Goal: Task Accomplishment & Management: Use online tool/utility

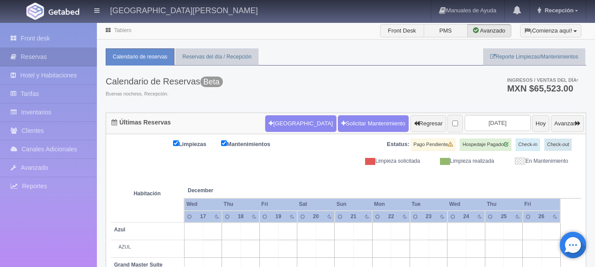
scroll to position [787, 0]
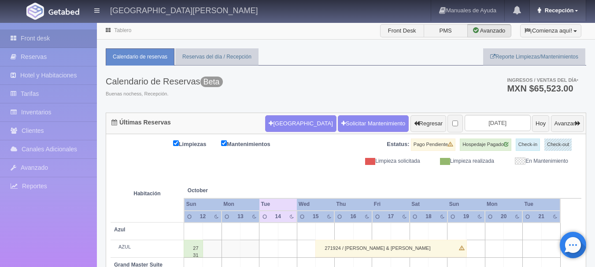
click at [555, 4] on link "Recepción" at bounding box center [558, 10] width 56 height 21
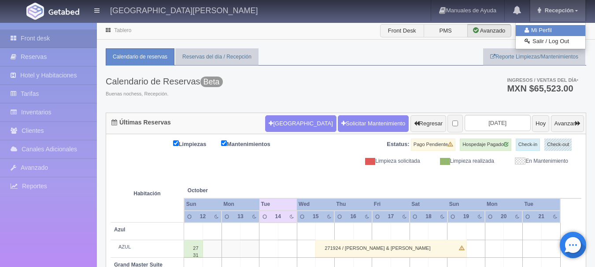
click at [540, 33] on link "Mi Perfil" at bounding box center [551, 30] width 70 height 11
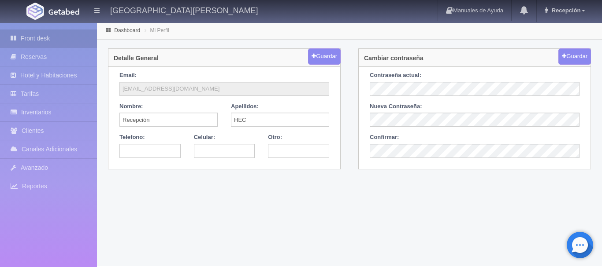
click at [70, 38] on link "Front desk" at bounding box center [48, 39] width 97 height 18
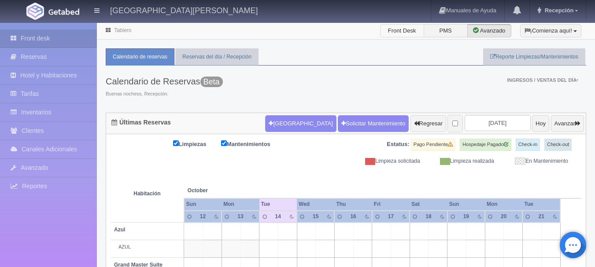
click at [394, 33] on label "Front Desk" at bounding box center [402, 30] width 44 height 13
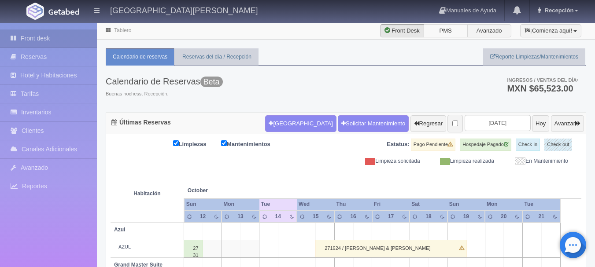
click at [439, 34] on label "PMS" at bounding box center [446, 30] width 44 height 13
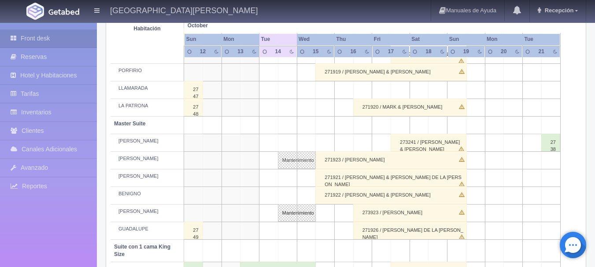
scroll to position [264, 0]
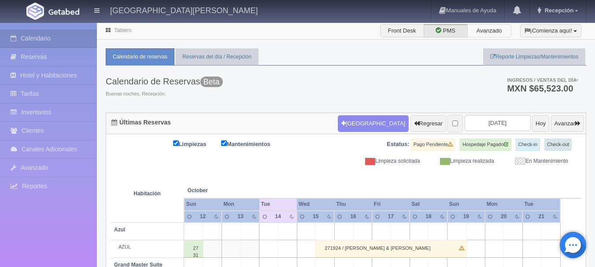
click at [473, 34] on label "Avanzado" at bounding box center [489, 30] width 44 height 13
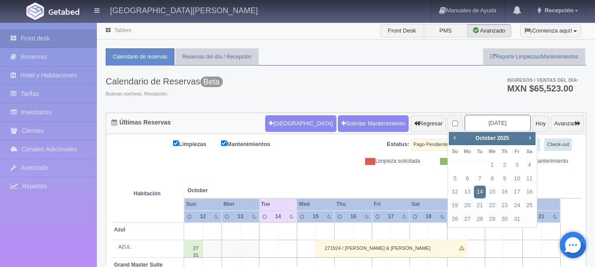
click at [500, 125] on input "2025-10-14" at bounding box center [498, 123] width 66 height 16
click at [528, 138] on span "Next" at bounding box center [529, 137] width 7 height 7
click at [533, 161] on link "1" at bounding box center [529, 165] width 11 height 13
type input "2025-11-01"
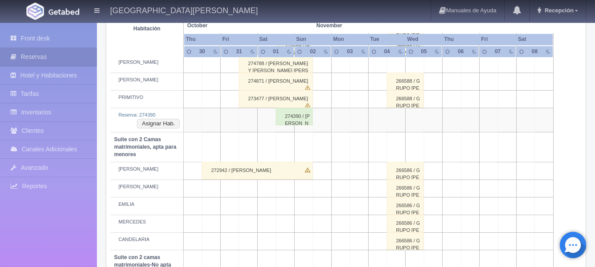
scroll to position [560, 0]
click at [309, 122] on div "274390 / Francisco Alejandre" at bounding box center [294, 116] width 37 height 18
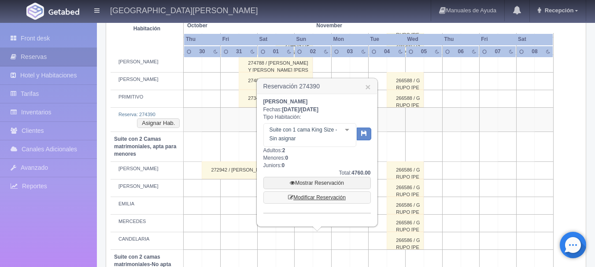
click at [311, 194] on link "Modificar Reservación" at bounding box center [316, 198] width 107 height 12
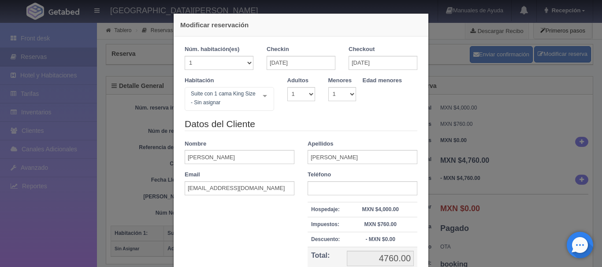
select select "1"
click at [456, 134] on div "Modificar reservación Núm. habitación(es) 1 2 3 4 5 6 7 8 9 10 11 12 13 14 15 1…" at bounding box center [301, 133] width 602 height 267
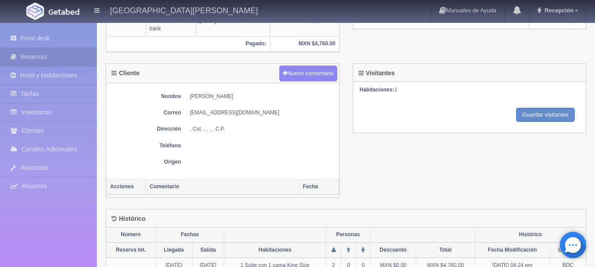
scroll to position [315, 0]
drag, startPoint x: 456, startPoint y: 134, endPoint x: 336, endPoint y: 73, distance: 135.0
click at [336, 73] on div "Cliente Nuevo comentario Nombre Francisco Alejandre Correo faleja.234108@guest.…" at bounding box center [346, 136] width 494 height 146
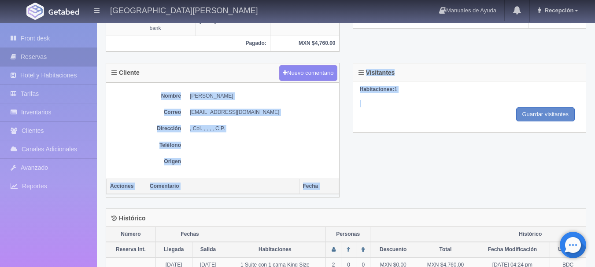
click at [331, 131] on dd ", Col. , , , , C.P." at bounding box center [262, 128] width 145 height 7
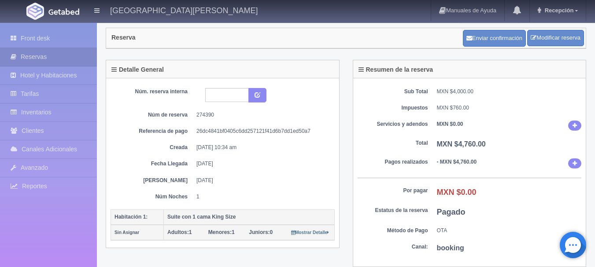
scroll to position [13, 0]
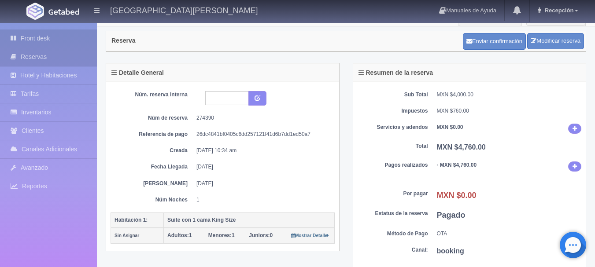
click at [75, 31] on link "Front desk" at bounding box center [48, 39] width 97 height 18
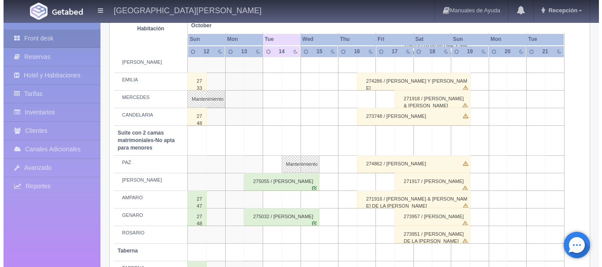
scroll to position [691, 0]
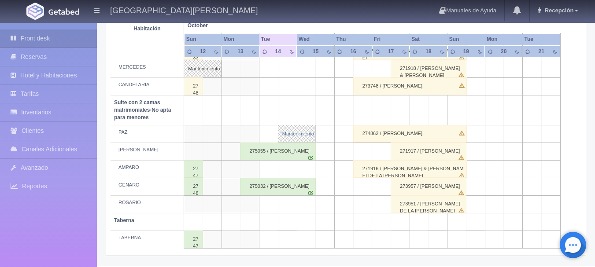
click at [282, 130] on link "Mantenimiento" at bounding box center [297, 134] width 38 height 18
select select "Mantenimiento"
select select "1891_PAZ"
type input "[DATE]"
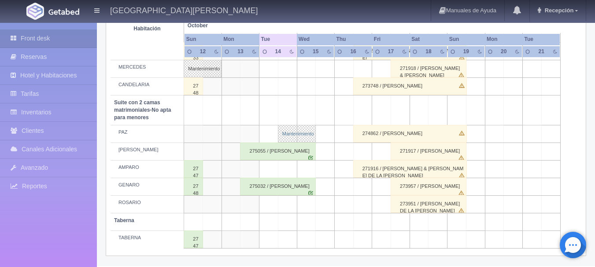
type textarea "PINTURA"
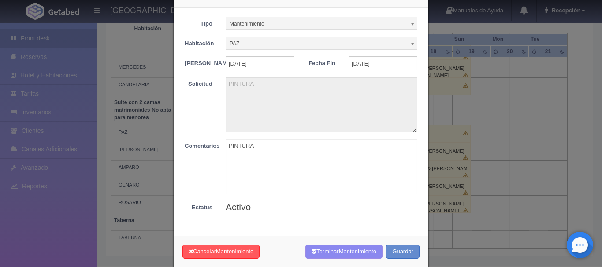
scroll to position [44, 0]
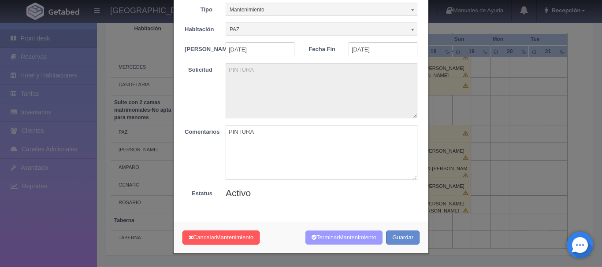
click at [331, 238] on button "Terminar Mantenimiento" at bounding box center [343, 238] width 77 height 15
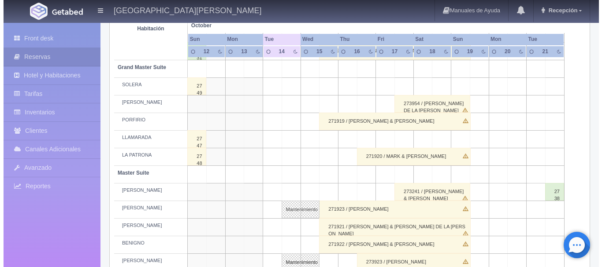
scroll to position [198, 0]
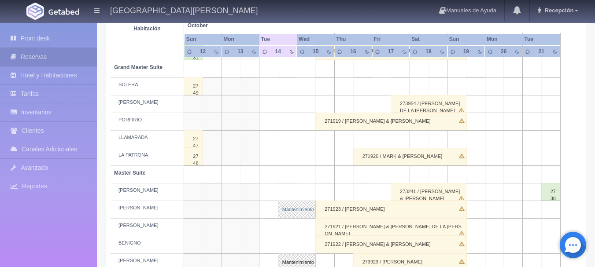
click at [283, 204] on link "Mantenimiento" at bounding box center [297, 210] width 38 height 18
select select "Mantenimiento"
select select "1894_PABLO"
type input "[DATE]"
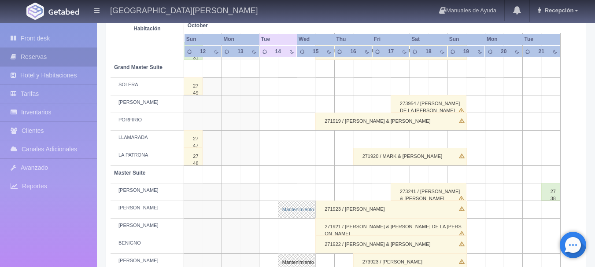
type textarea "PINTURA"
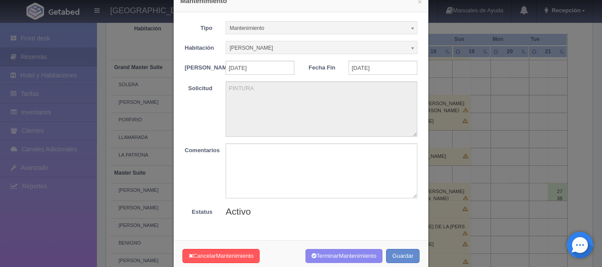
scroll to position [48, 0]
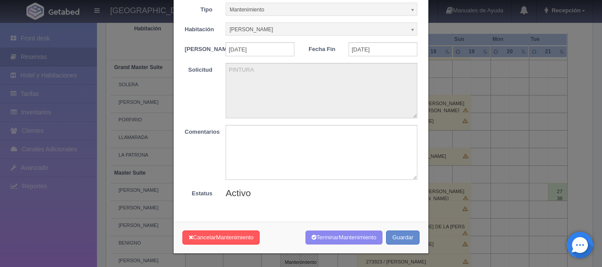
click at [294, 120] on form "Tipo Mantenimiento Limpieza Mantenimiento Habitación PABLO Sin Asignar AZUL Sin…" at bounding box center [301, 101] width 233 height 197
click at [293, 141] on textarea at bounding box center [322, 152] width 192 height 55
type textarea "ACABÓ"
drag, startPoint x: 284, startPoint y: 139, endPoint x: 216, endPoint y: 129, distance: 69.0
click at [219, 129] on div "ACABÓ" at bounding box center [321, 152] width 205 height 55
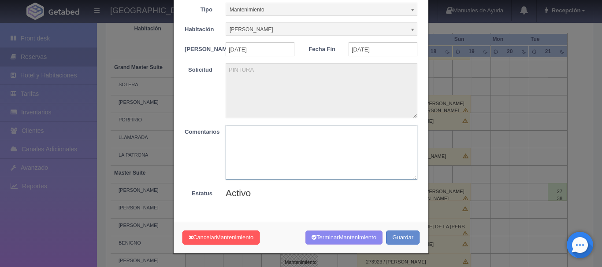
paste textarea "ACABÓ"
type textarea "ACABÓ"
click at [311, 236] on button "Terminar Mantenimiento" at bounding box center [343, 238] width 77 height 15
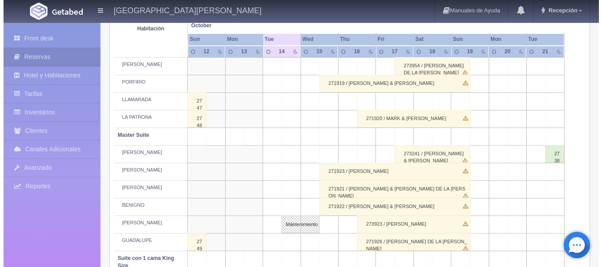
scroll to position [286, 0]
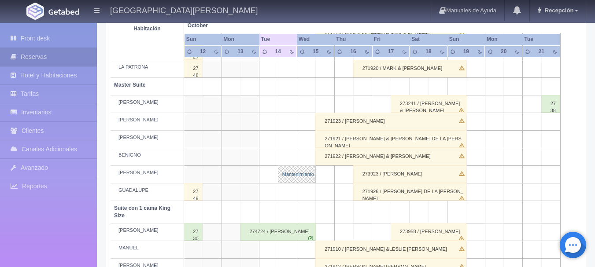
click at [293, 183] on link "Mantenimiento" at bounding box center [297, 175] width 38 height 18
select select "Mantenimiento"
select select "1894_JOAQUÍN"
type input "[DATE]"
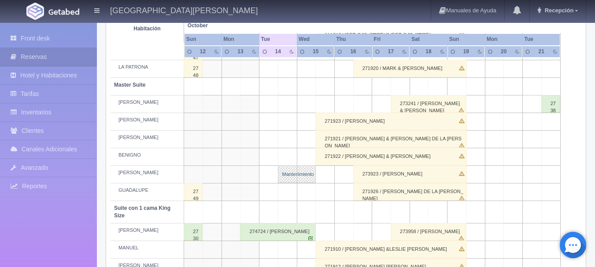
type textarea "PINTURA"
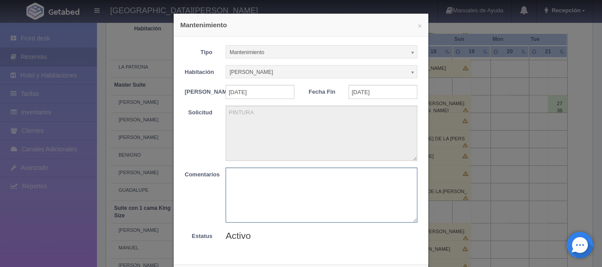
click at [289, 193] on textarea at bounding box center [322, 195] width 192 height 55
paste textarea "ACABÓ"
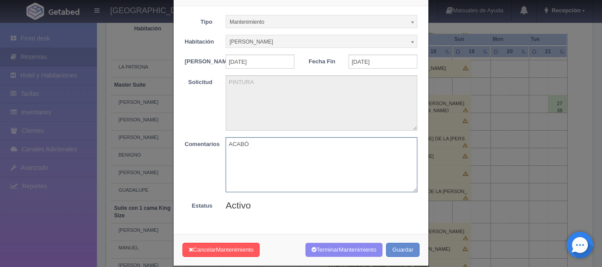
scroll to position [48, 0]
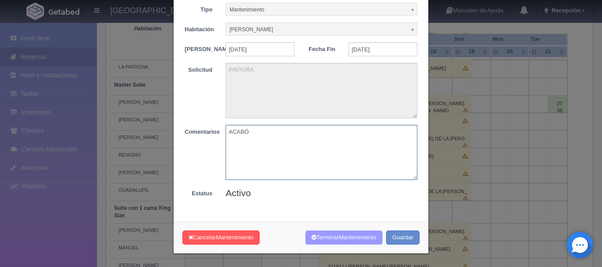
type textarea "ACABÓ"
click at [340, 241] on button "Terminar Mantenimiento" at bounding box center [343, 238] width 77 height 15
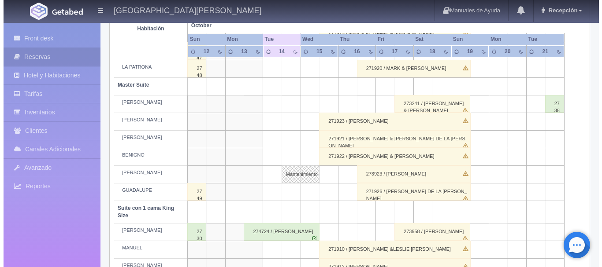
scroll to position [286, 0]
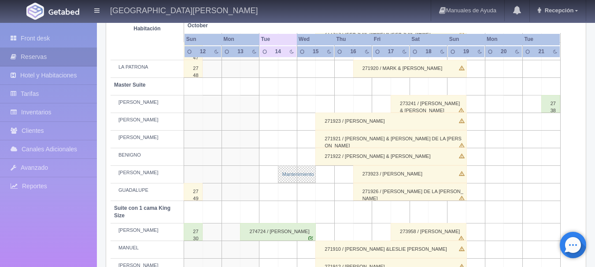
click at [312, 175] on link "Mantenimiento" at bounding box center [297, 175] width 38 height 18
select select "Mantenimiento"
select select "1894_JOAQUÍN"
type input "14-10-2025"
type input "15-10-2025"
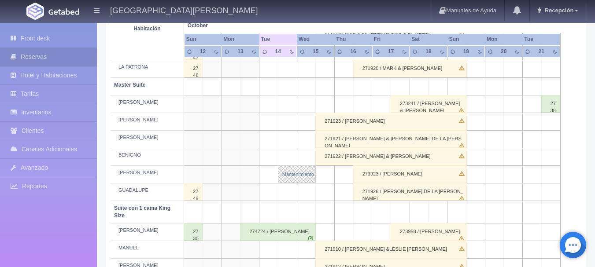
type textarea "PINTURA"
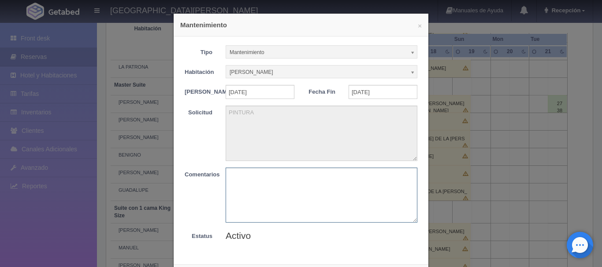
click at [305, 183] on textarea at bounding box center [322, 195] width 192 height 55
paste textarea "ACABÓ"
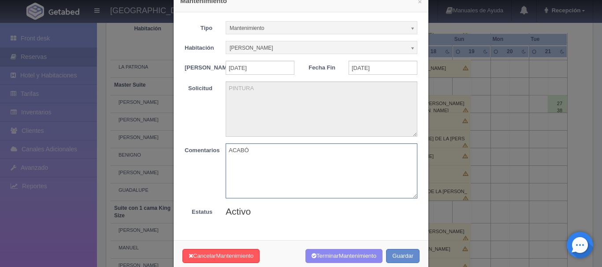
scroll to position [48, 0]
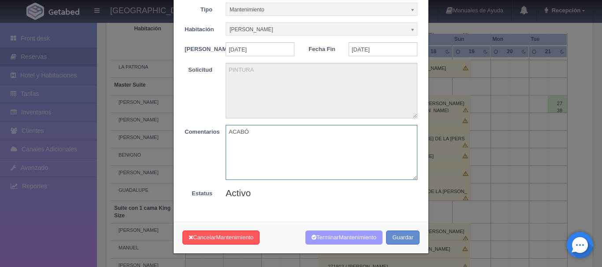
type textarea "ACABÓ"
click at [345, 239] on span "Mantenimiento" at bounding box center [357, 237] width 37 height 7
click at [348, 234] on span "Mantenimiento" at bounding box center [357, 237] width 37 height 7
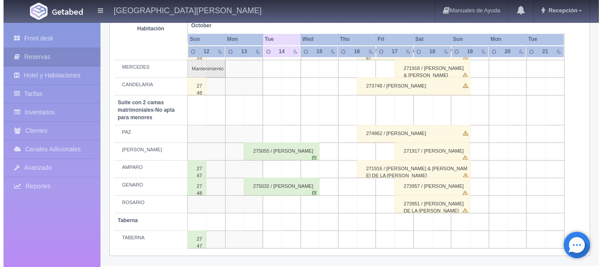
scroll to position [647, 0]
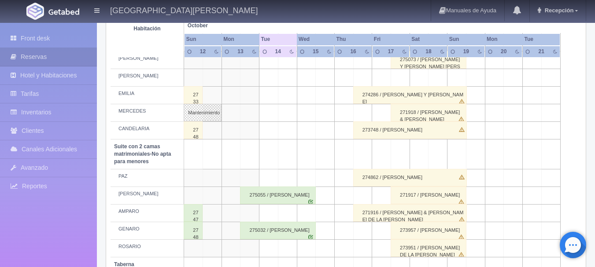
click at [206, 100] on td at bounding box center [212, 95] width 19 height 18
click at [204, 110] on link "Mantenimiento" at bounding box center [203, 113] width 38 height 18
select select "Mantenimiento"
select select "1983_MERCEDES"
type input "[DATE]"
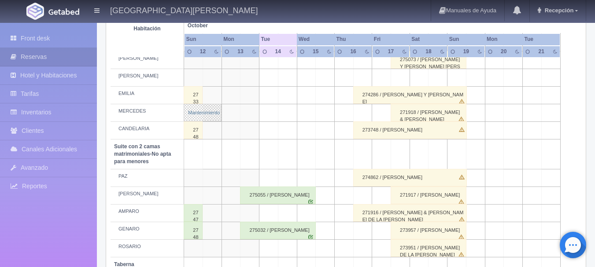
type input "[DATE]"
type textarea "BLOQUEO SOLICITA MB"
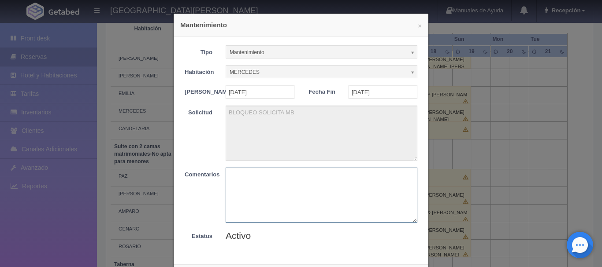
click at [243, 185] on textarea at bounding box center [322, 195] width 192 height 55
paste textarea "ACABÓ"
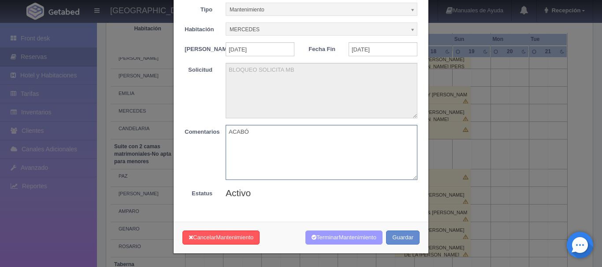
type textarea "ACABÓ"
click at [348, 235] on button "Terminar Mantenimiento" at bounding box center [343, 238] width 77 height 15
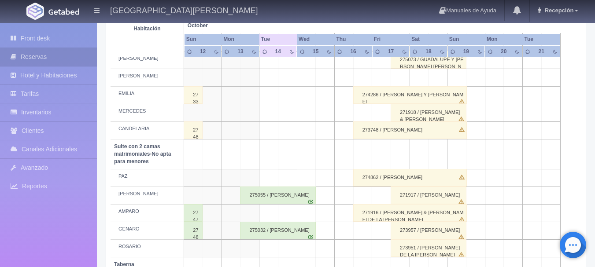
scroll to position [647, 0]
